Goal: Information Seeking & Learning: Learn about a topic

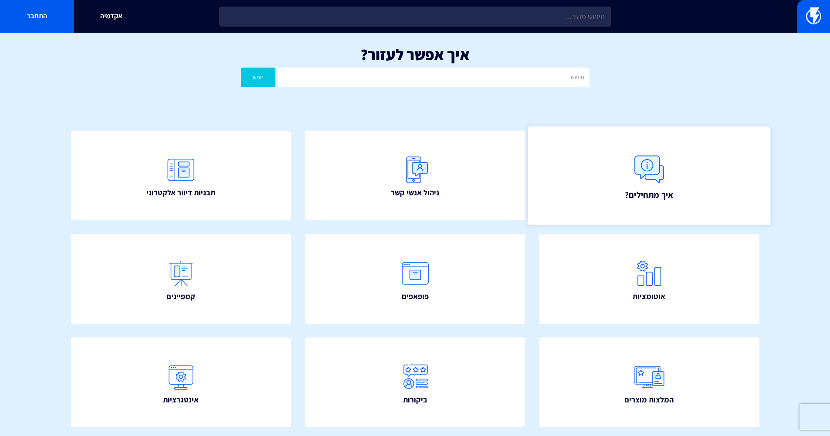
click at [624, 163] on link "איך מתחילים?" at bounding box center [649, 175] width 242 height 98
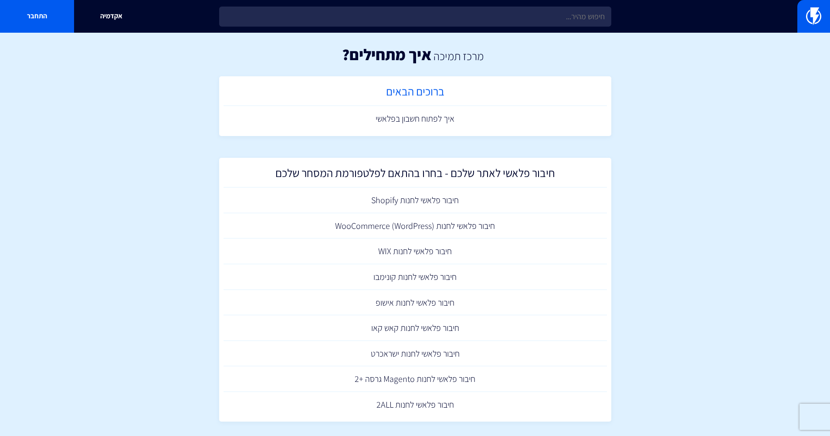
click at [417, 85] on h2 "ברוכים הבאים" at bounding box center [415, 93] width 375 height 17
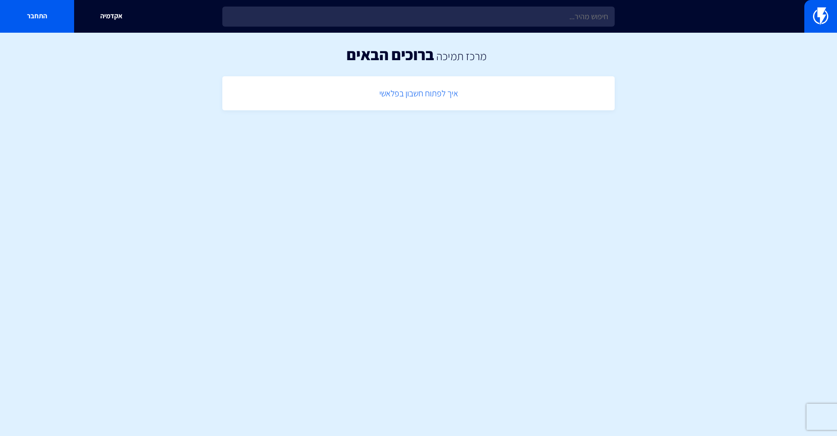
click at [443, 90] on link "איך לפתוח חשבון בפלאשי" at bounding box center [419, 94] width 384 height 26
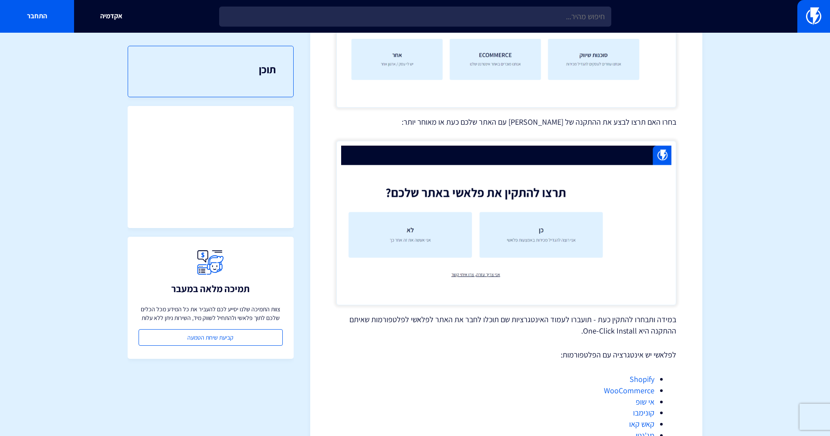
scroll to position [604, 0]
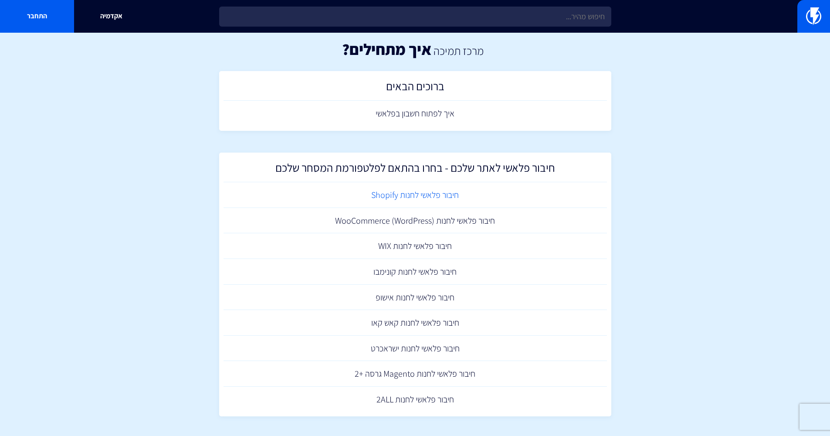
scroll to position [7, 0]
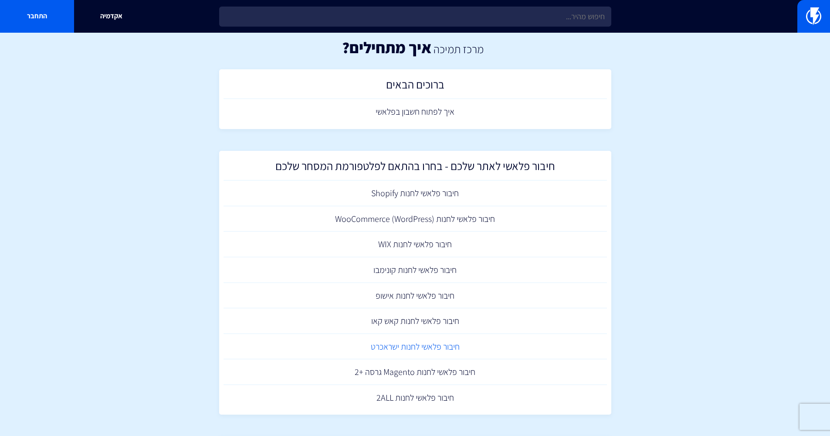
click at [415, 346] on link "חיבור פלאשי לחנות ישראכרט" at bounding box center [416, 347] width 384 height 26
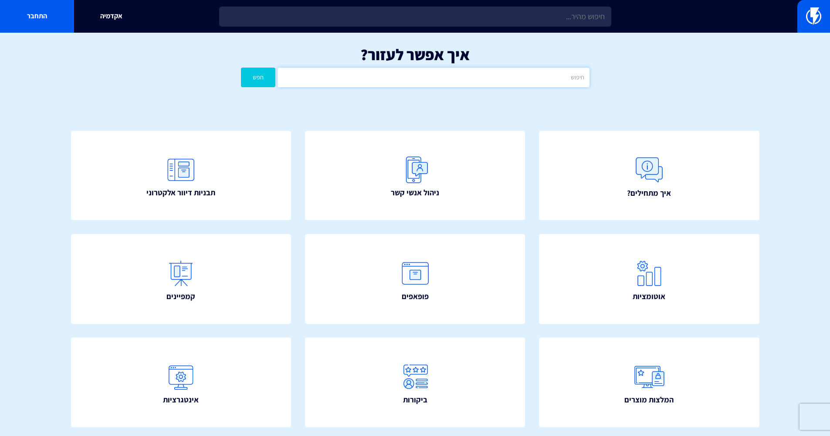
click at [455, 75] on input "text" at bounding box center [434, 78] width 312 height 20
type input "בלוקים"
click at [258, 77] on button "חפש" at bounding box center [258, 78] width 35 height 20
